Goal: Find contact information: Find contact information

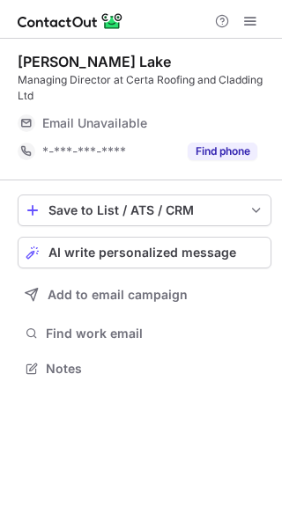
scroll to position [357, 282]
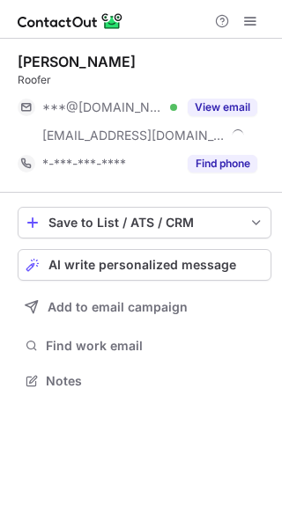
scroll to position [369, 282]
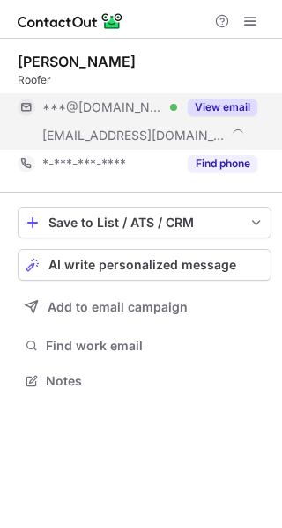
click at [218, 104] on button "View email" at bounding box center [223, 108] width 70 height 18
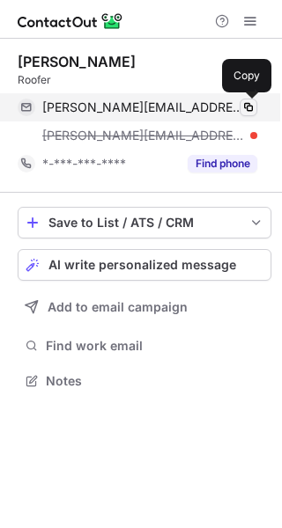
click at [248, 106] on span at bounding box center [248, 107] width 14 height 14
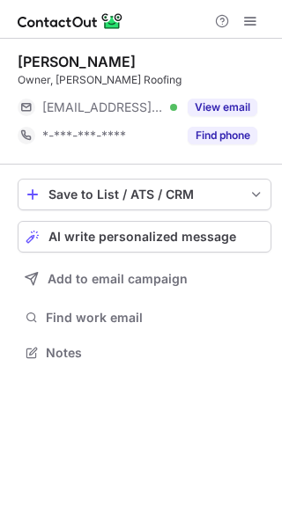
scroll to position [341, 282]
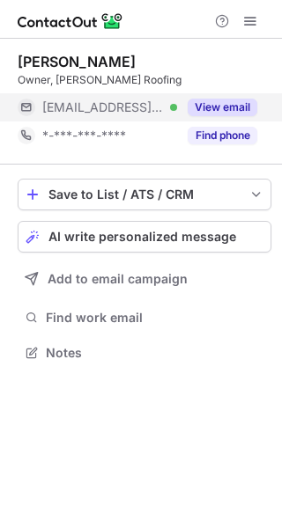
click at [215, 101] on button "View email" at bounding box center [223, 108] width 70 height 18
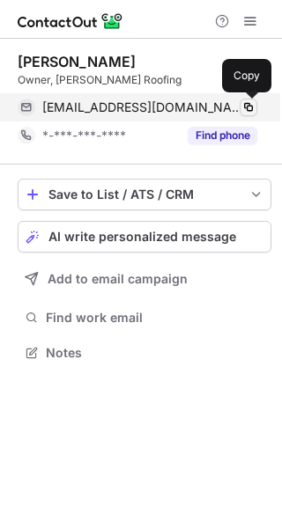
click at [248, 105] on span at bounding box center [248, 107] width 14 height 14
